Goal: Find specific page/section: Find specific page/section

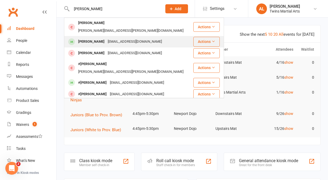
type input "[PERSON_NAME]"
click at [93, 38] on div "[PERSON_NAME]" at bounding box center [92, 42] width 30 height 8
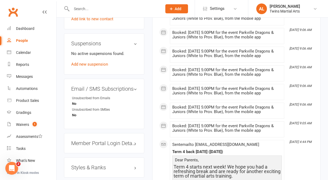
scroll to position [495, 0]
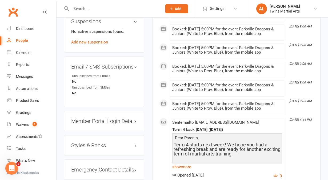
click at [130, 142] on h3 "Styles & Ranks" at bounding box center [104, 145] width 66 height 6
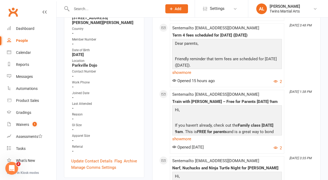
scroll to position [137, 0]
click at [23, 28] on div "Dashboard" at bounding box center [25, 28] width 18 height 4
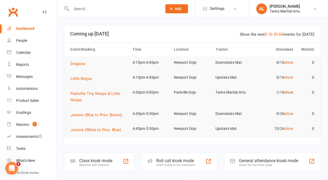
click at [290, 93] on link "show" at bounding box center [288, 92] width 9 height 4
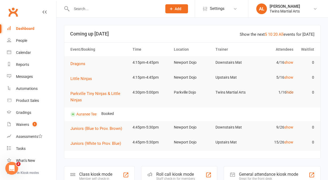
click at [290, 93] on link "hide" at bounding box center [289, 92] width 7 height 4
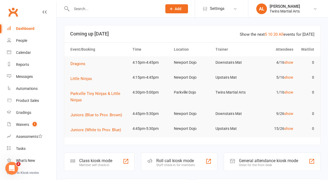
click at [111, 7] on input "text" at bounding box center [114, 8] width 89 height 7
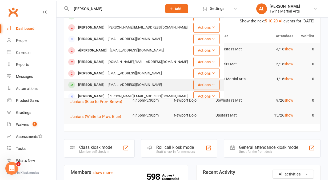
scroll to position [60, 0]
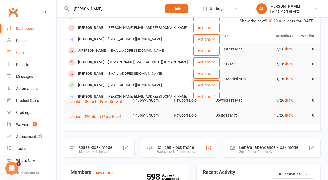
type input "[PERSON_NAME]"
click at [13, 52] on link "Calendar" at bounding box center [31, 53] width 49 height 12
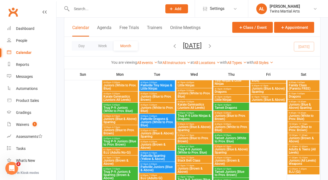
scroll to position [115, 0]
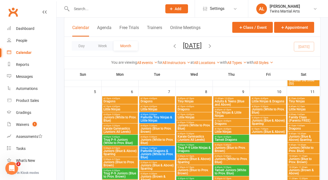
click at [147, 117] on span "Parkville Tiny Ninjas & Little Ninjas" at bounding box center [157, 119] width 34 height 6
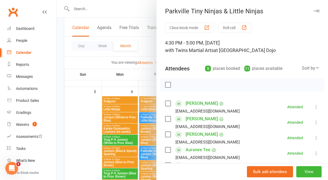
click at [77, 14] on div at bounding box center [192, 90] width 271 height 180
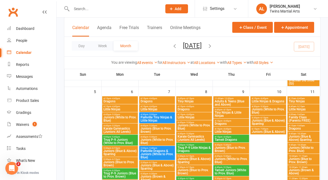
click at [79, 11] on input "text" at bounding box center [114, 8] width 89 height 7
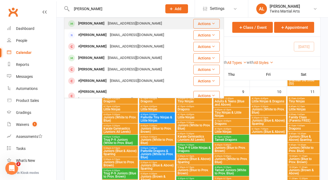
type input "[PERSON_NAME]"
click at [85, 21] on div "[PERSON_NAME]" at bounding box center [92, 24] width 30 height 8
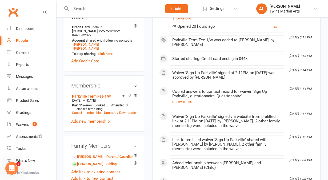
scroll to position [323, 0]
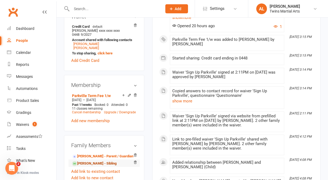
click at [83, 161] on link "[PERSON_NAME] - Sibling" at bounding box center [94, 164] width 45 height 6
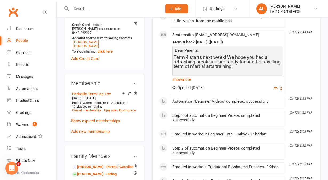
scroll to position [329, 0]
click at [17, 27] on div "Dashboard" at bounding box center [25, 28] width 18 height 4
